Goal: Ask a question

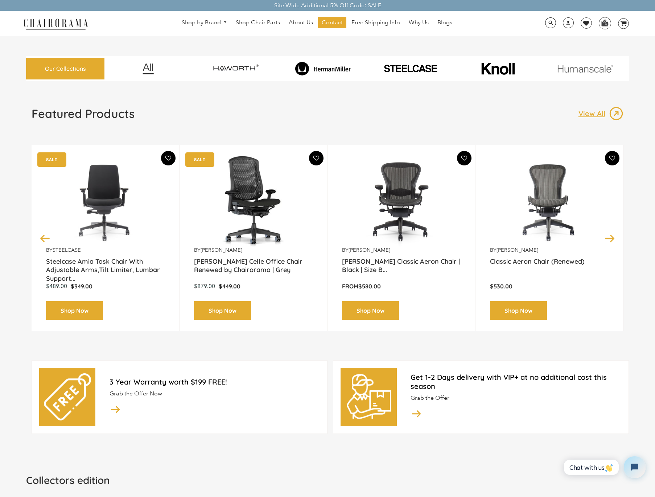
drag, startPoint x: 590, startPoint y: 466, endPoint x: 644, endPoint y: 690, distance: 231.2
click at [590, 466] on span "Chat with us" at bounding box center [591, 467] width 44 height 8
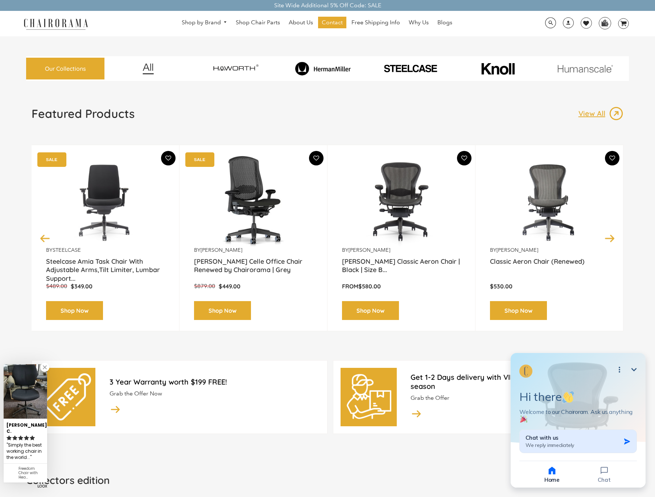
click at [574, 442] on div "Chat with us We reply immediately" at bounding box center [572, 441] width 95 height 14
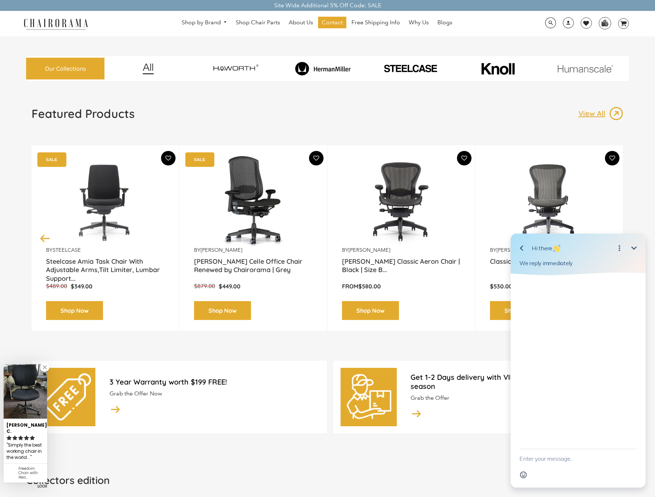
click at [550, 461] on textarea "New message" at bounding box center [577, 458] width 117 height 19
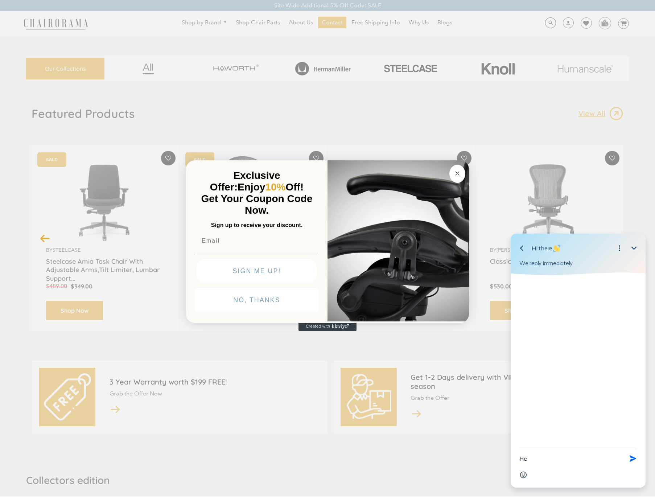
type textarea "He"
type input "llo"
click at [460, 173] on circle "Close dialog" at bounding box center [457, 173] width 8 height 8
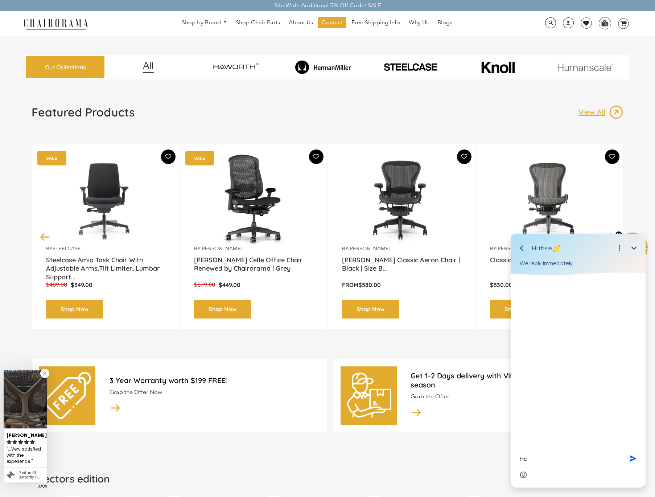
scroll to position [1, 0]
click at [544, 444] on div at bounding box center [578, 361] width 135 height 173
click at [544, 452] on textarea "He" at bounding box center [568, 458] width 99 height 19
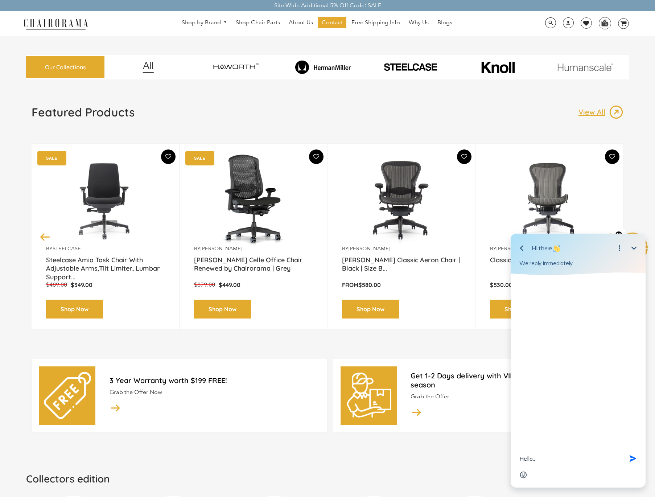
type textarea "Hello..."
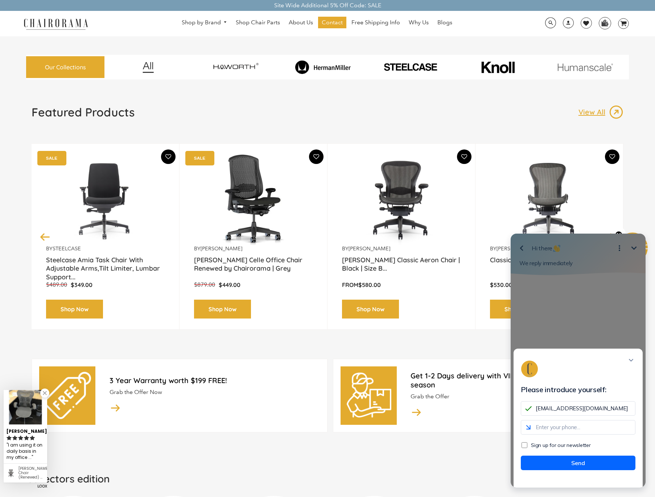
type input "[EMAIL_ADDRESS][DOMAIN_NAME]"
type input "6145624706"
click at [602, 455] on form "Please introduce yourself: [EMAIL_ADDRESS][DOMAIN_NAME] 6145624706 Sign up for …" at bounding box center [578, 427] width 115 height 85
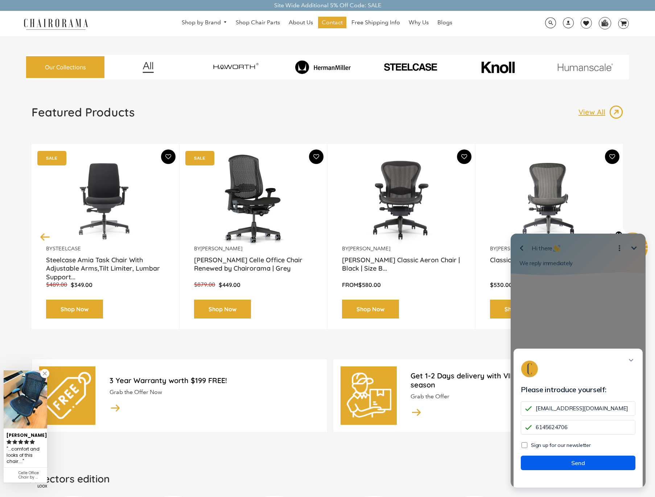
click at [587, 466] on button "Send" at bounding box center [578, 462] width 115 height 15
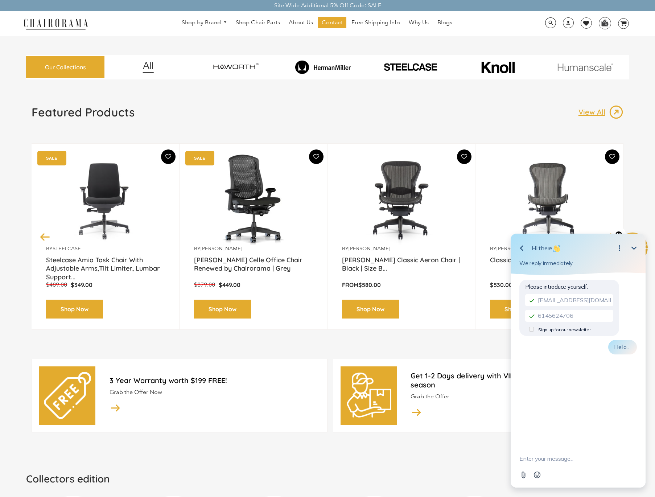
click at [561, 463] on textarea "New message" at bounding box center [577, 458] width 117 height 19
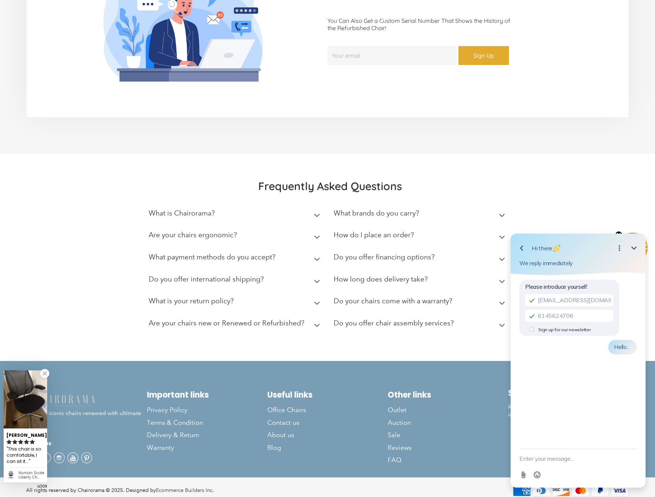
scroll to position [1837, 0]
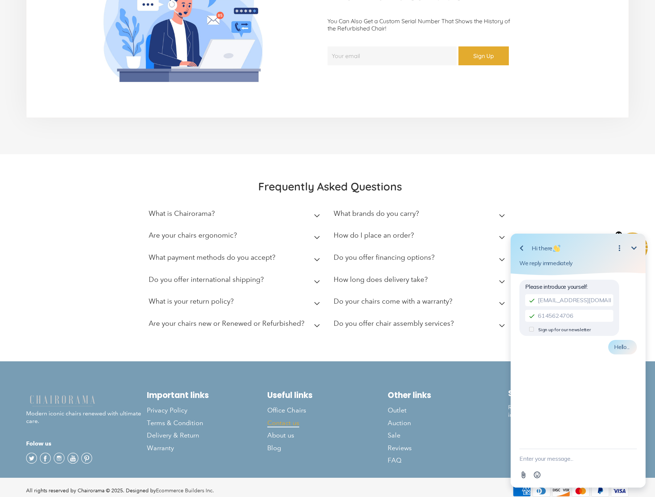
click at [286, 419] on span "Contact us" at bounding box center [283, 423] width 32 height 8
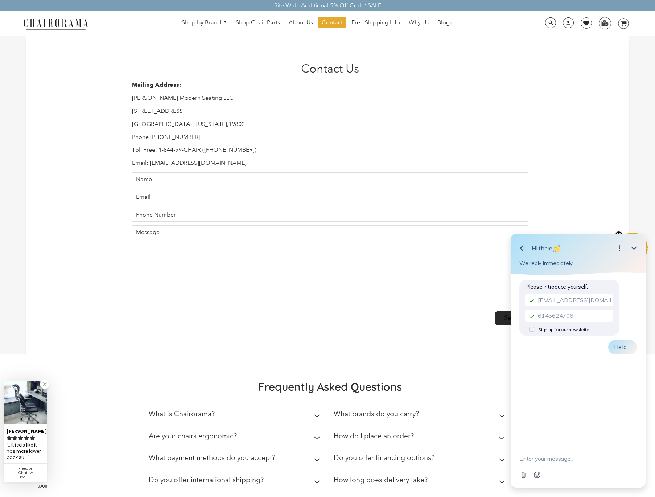
click at [520, 247] on icon "button" at bounding box center [521, 248] width 9 height 9
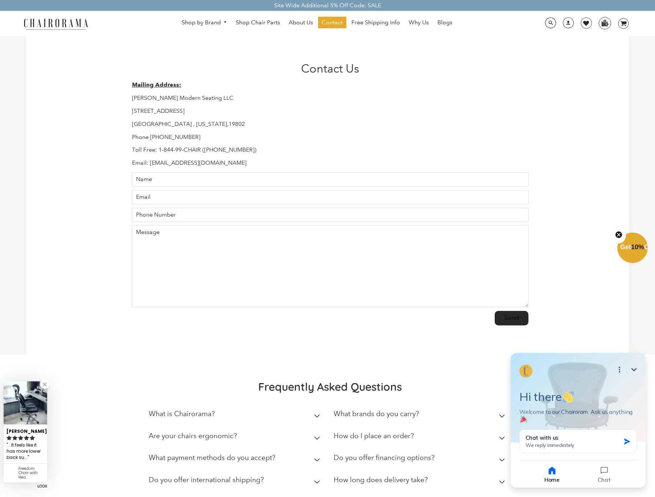
click at [600, 146] on div "Contact Us Mailing Address: Hudson Modern Seating LLC 1245 E 16 th Street Wilmi…" at bounding box center [327, 195] width 603 height 318
